Goal: Information Seeking & Learning: Find specific page/section

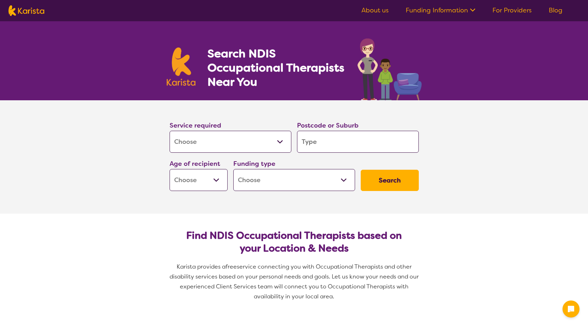
select select "[MEDICAL_DATA]"
click at [340, 141] on input "search" at bounding box center [358, 142] width 122 height 22
type input "n"
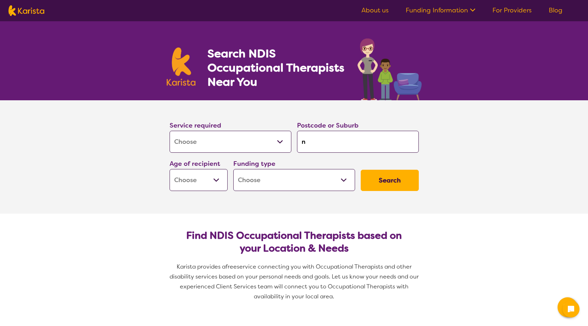
type input "no"
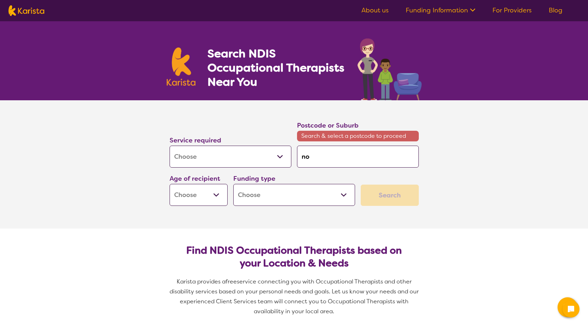
type input "now"
type input "nowr"
type input "nowra"
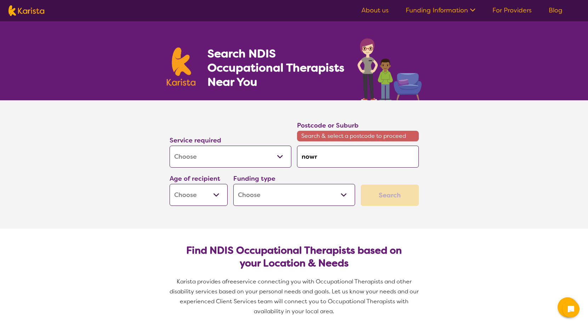
type input "nowra"
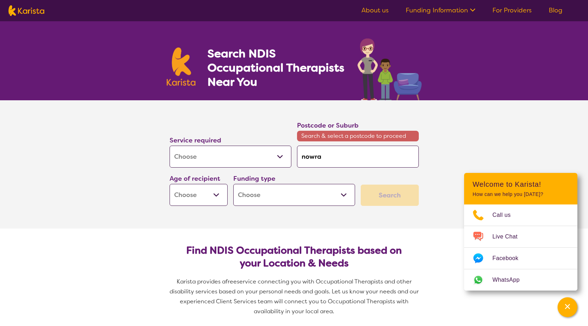
click at [325, 152] on input "nowra" at bounding box center [358, 156] width 122 height 22
type input "nowra"
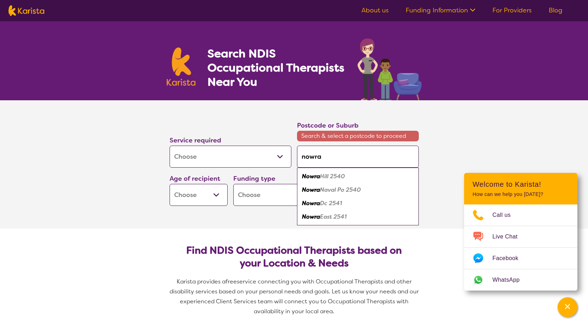
type input "nowra 2"
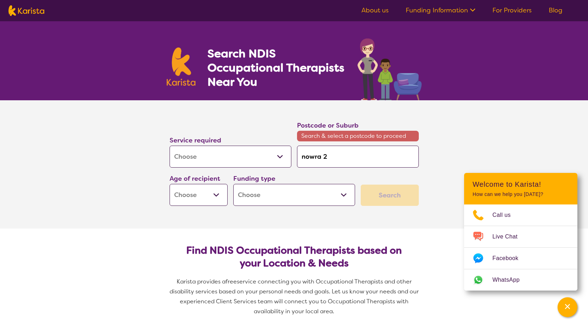
type input "nowra"
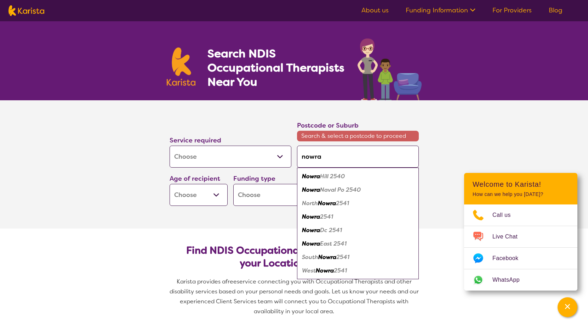
click at [320, 217] on em "2541" at bounding box center [326, 216] width 13 height 7
type input "2541"
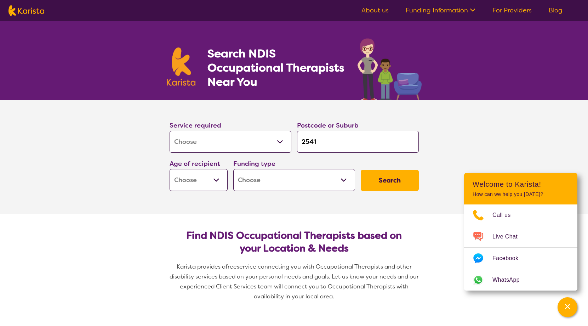
click at [211, 177] on select "Early Childhood - 0 to 9 Child - 10 to 11 Adolescent - 12 to 17 Adult - 18 to 6…" at bounding box center [198, 180] width 58 height 22
select select "AD"
click at [169, 169] on select "Early Childhood - 0 to 9 Child - 10 to 11 Adolescent - 12 to 17 Adult - 18 to 6…" at bounding box center [198, 180] width 58 height 22
select select "AD"
click at [261, 173] on select "Home Care Package (HCP) National Disability Insurance Scheme (NDIS) I don't know" at bounding box center [294, 180] width 122 height 22
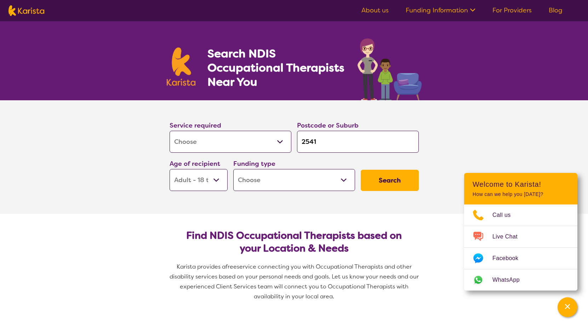
select select "NDIS"
click at [233, 169] on select "Home Care Package (HCP) National Disability Insurance Scheme (NDIS) I don't know" at bounding box center [294, 180] width 122 height 22
select select "NDIS"
click at [408, 179] on button "Search" at bounding box center [390, 179] width 58 height 21
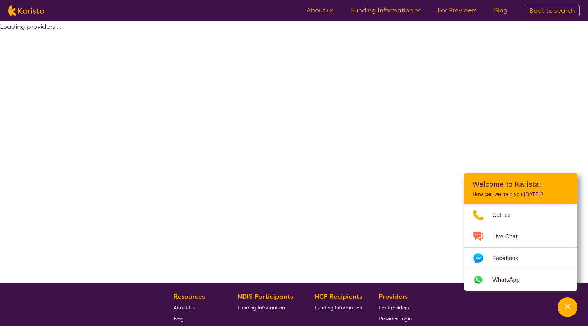
select select "by_score"
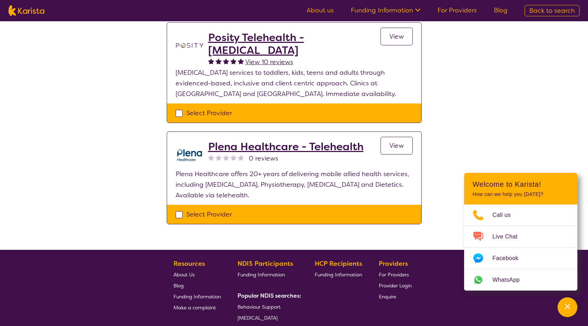
scroll to position [51, 0]
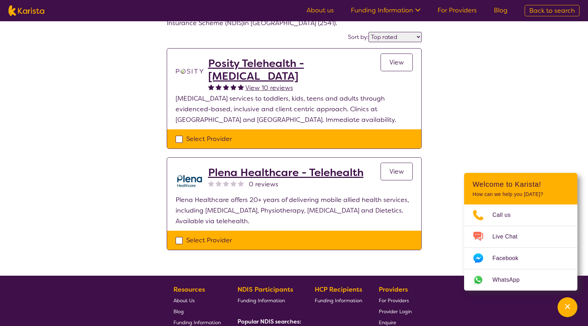
click at [394, 60] on span "View" at bounding box center [396, 62] width 15 height 8
drag, startPoint x: 390, startPoint y: 50, endPoint x: 362, endPoint y: 81, distance: 41.6
click at [362, 81] on h2 "Posity Telehealth - [MEDICAL_DATA]" at bounding box center [294, 69] width 172 height 25
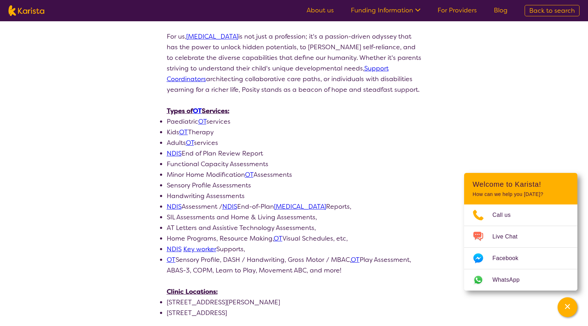
scroll to position [287, 0]
